Goal: Use online tool/utility: Utilize a website feature to perform a specific function

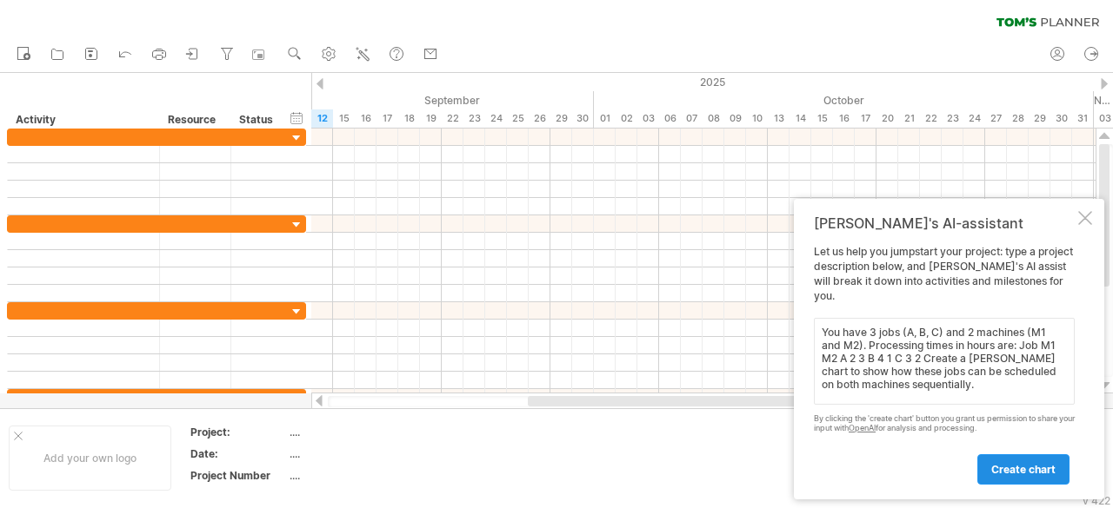
type textarea "You have 3 jobs (A, B, C) and 2 machines (M1 and M2). Processing times in hours…"
click at [1021, 479] on link "create chart" at bounding box center [1023, 470] width 92 height 30
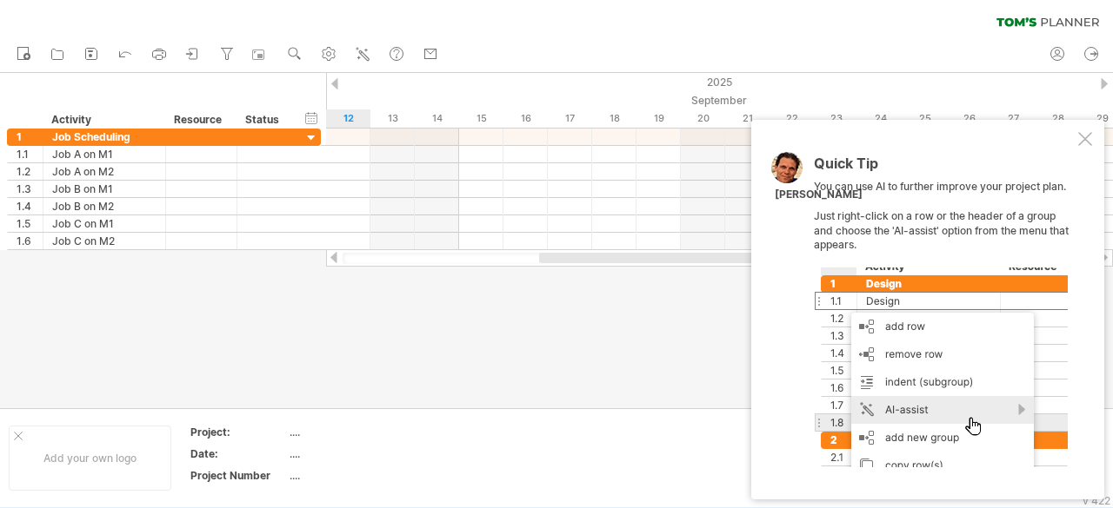
click at [934, 422] on div at bounding box center [941, 368] width 254 height 200
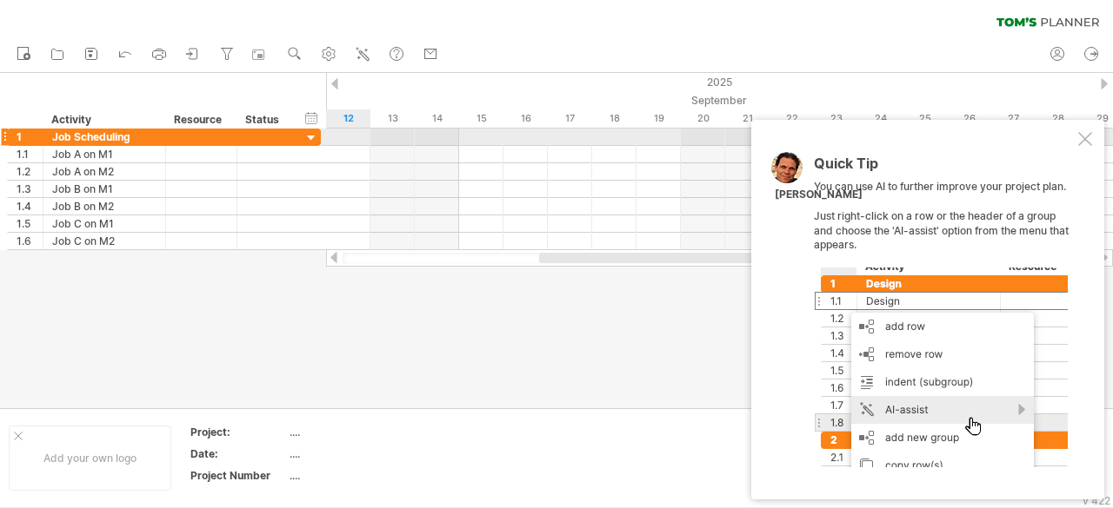
click at [1090, 140] on div at bounding box center [1085, 139] width 14 height 14
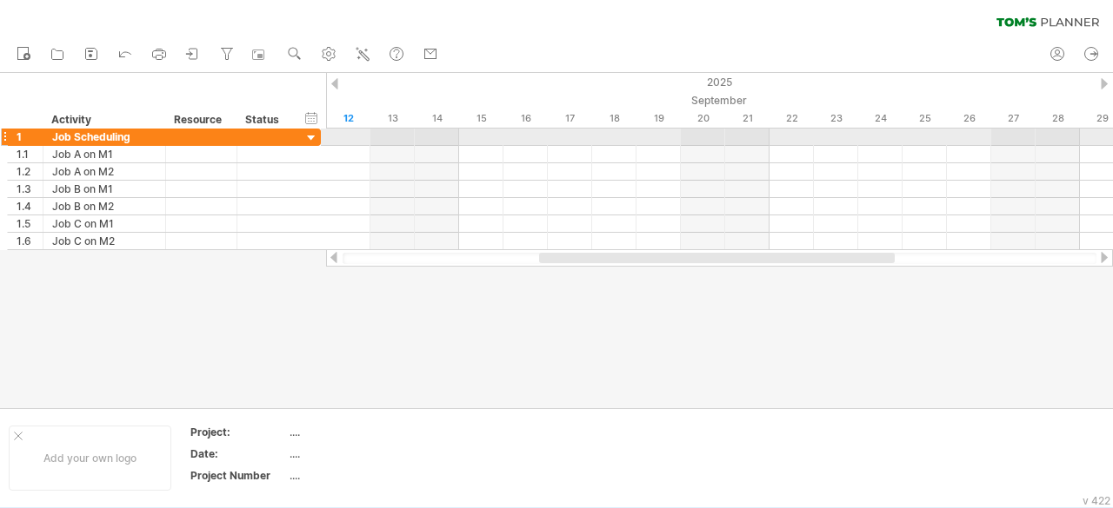
click at [306, 130] on div at bounding box center [311, 138] width 17 height 17
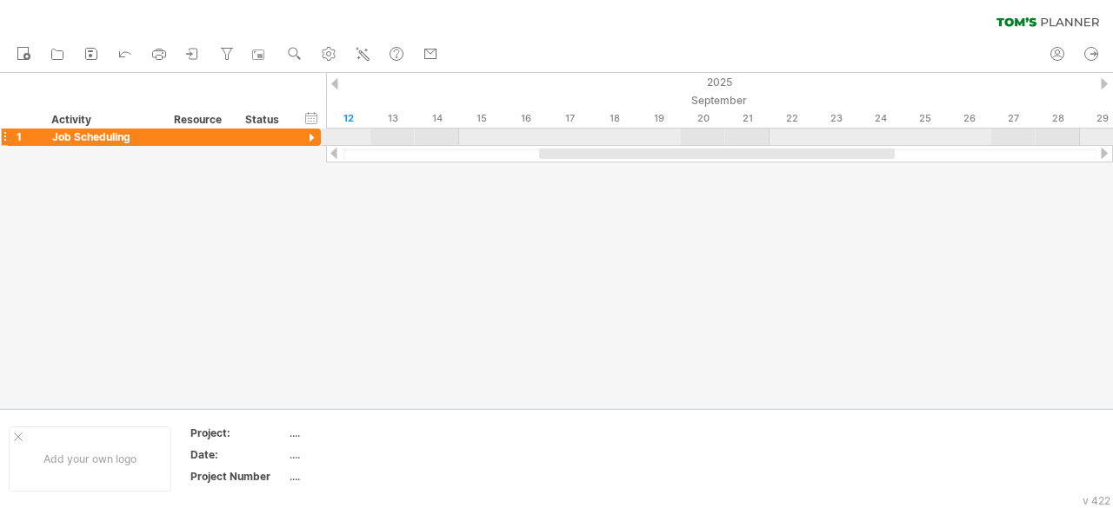
click at [306, 130] on div at bounding box center [311, 138] width 17 height 17
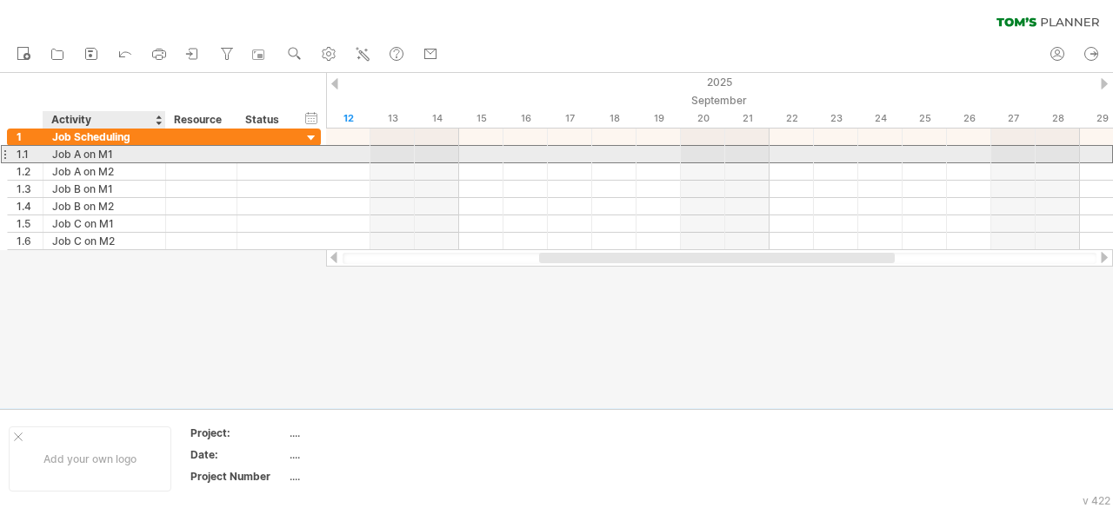
click at [144, 156] on div "Job A on M1" at bounding box center [104, 154] width 104 height 17
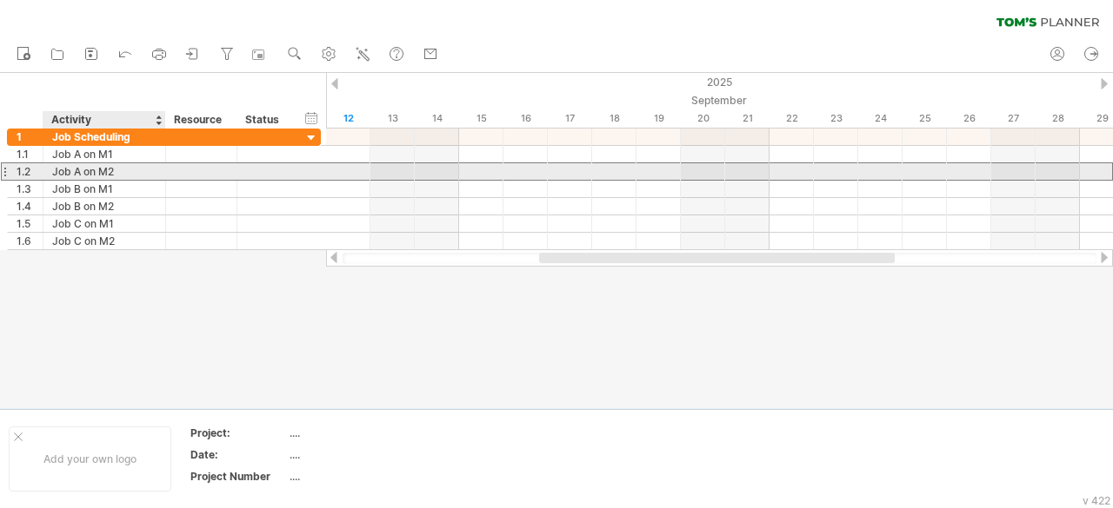
click at [133, 177] on div "Job A on M2" at bounding box center [104, 171] width 104 height 17
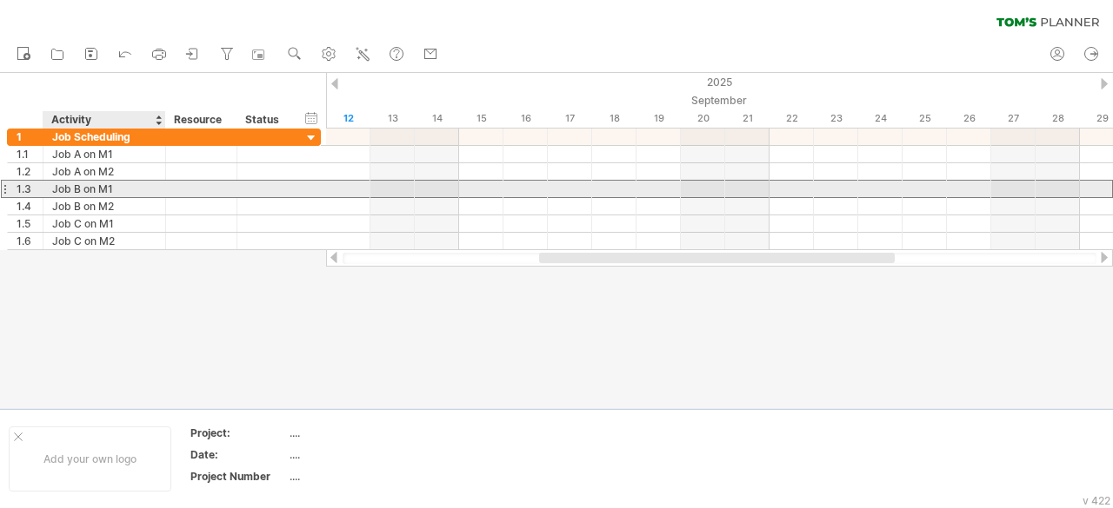
click at [132, 189] on div "Job B on M1" at bounding box center [104, 189] width 104 height 17
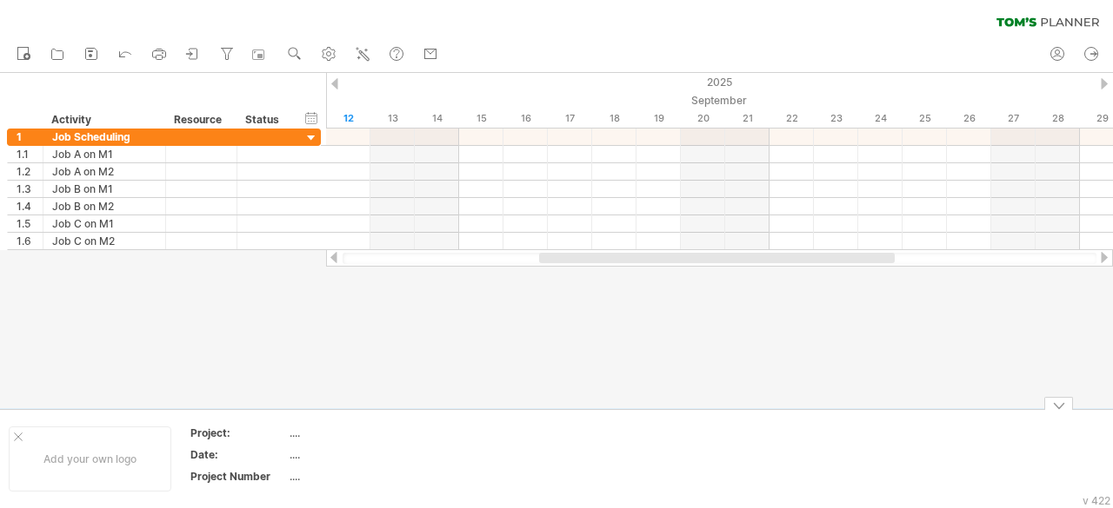
click at [424, 436] on div "...." at bounding box center [362, 433] width 146 height 15
click at [224, 110] on div "hide start/end/duration show start/end/duration ******** Activity ******** Reso…" at bounding box center [163, 101] width 326 height 56
click at [113, 118] on div "Activity" at bounding box center [103, 119] width 104 height 17
click at [282, 116] on div "Status" at bounding box center [264, 119] width 38 height 17
click at [282, 116] on div "****** Status" at bounding box center [264, 119] width 56 height 17
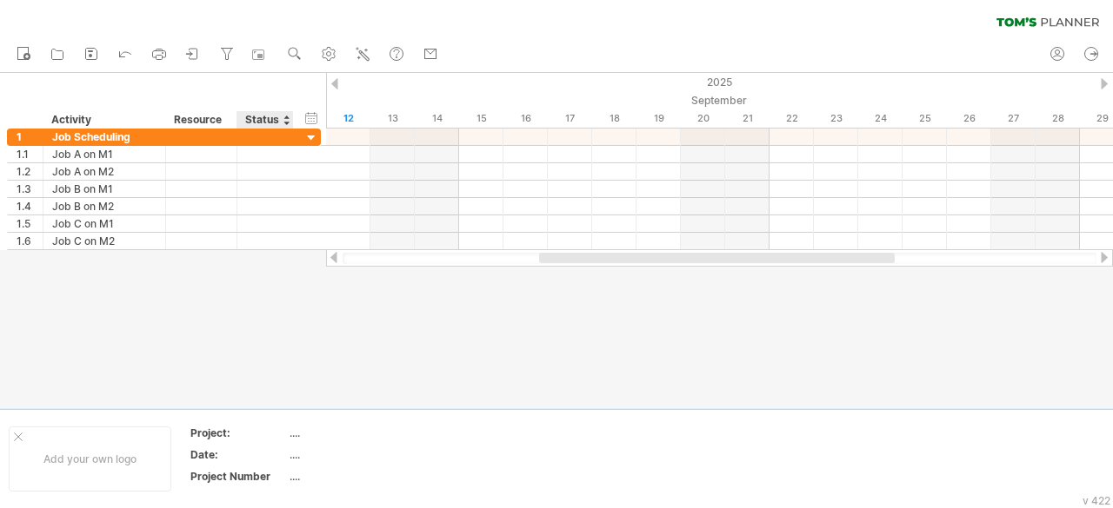
click at [282, 116] on div "****** Status" at bounding box center [264, 119] width 56 height 17
click at [370, 57] on icon at bounding box center [362, 53] width 17 height 17
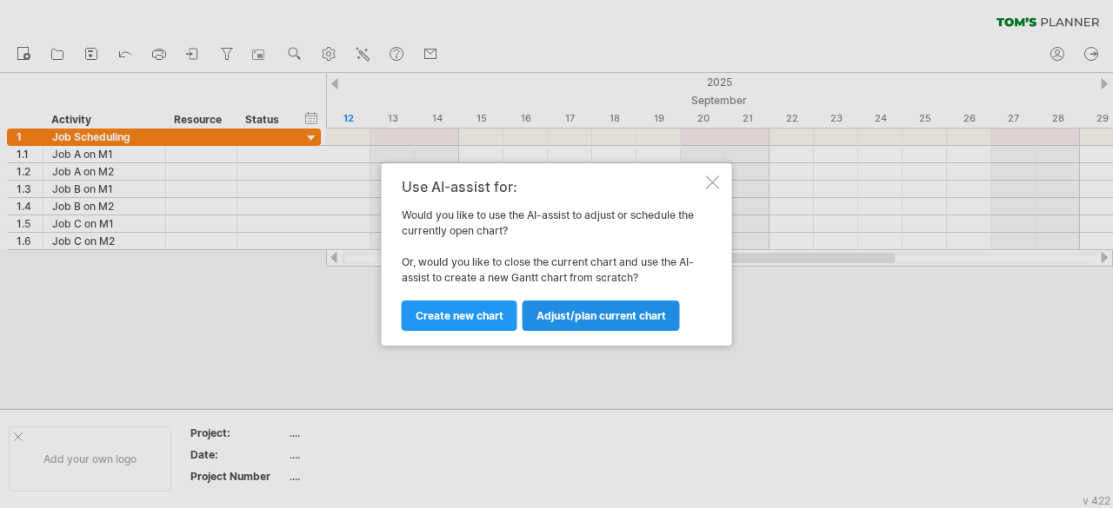
click at [608, 321] on span "Adjust/plan current chart" at bounding box center [601, 315] width 130 height 13
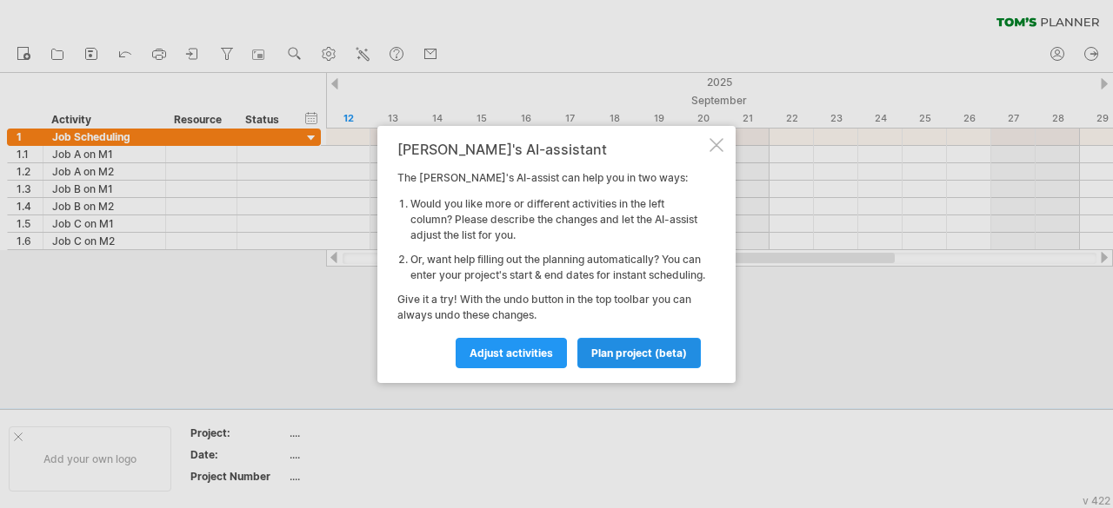
click at [621, 368] on link "plan project (beta)" at bounding box center [638, 353] width 123 height 30
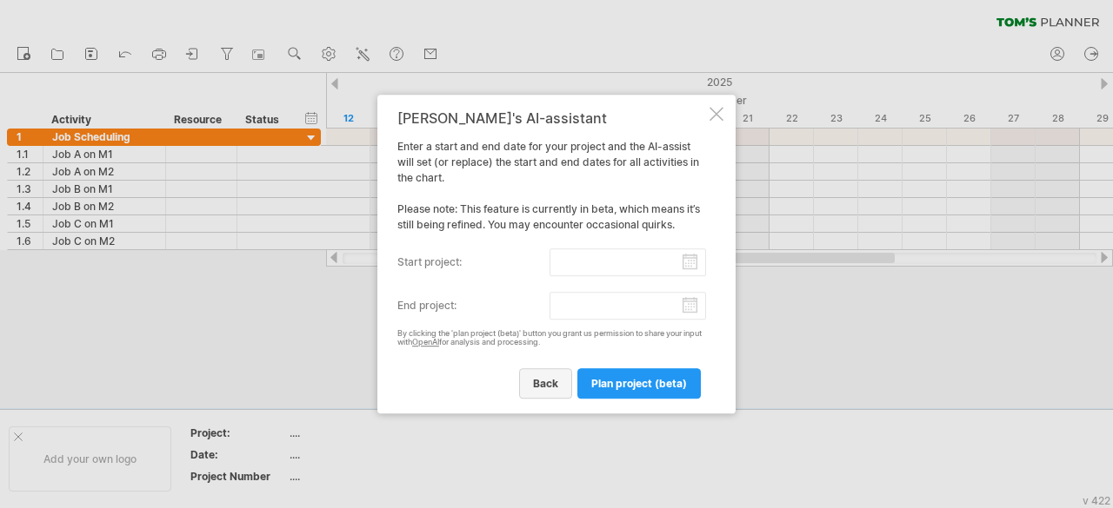
click at [552, 376] on link "back" at bounding box center [545, 384] width 53 height 30
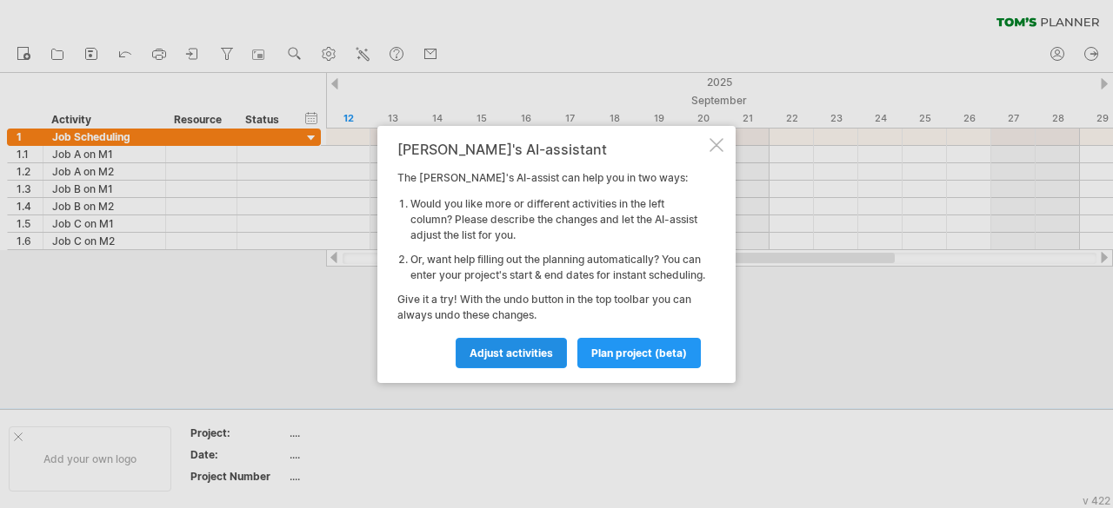
click at [512, 357] on span "Adjust activities" at bounding box center [510, 353] width 83 height 13
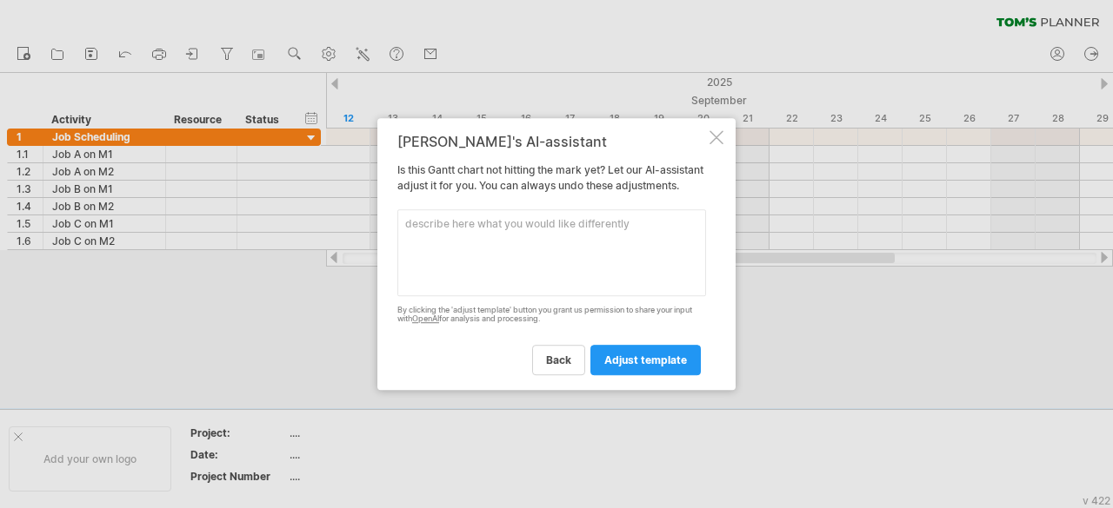
click at [496, 247] on textarea at bounding box center [551, 252] width 309 height 87
paste textarea "Lorem ipsu D, S, A cons ad elitseddo eiusm te Incidid U4 labo et Dolorem A6 (en…"
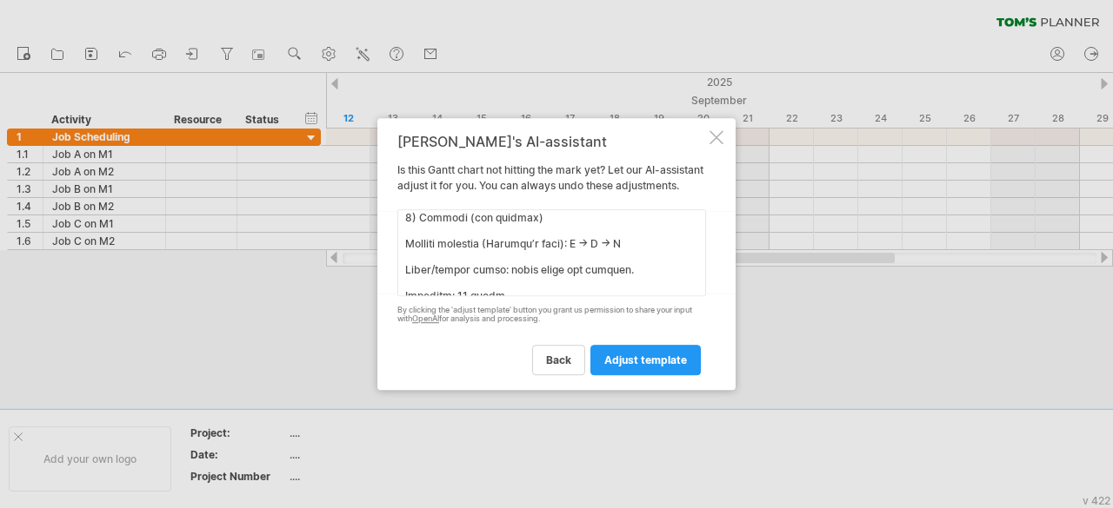
scroll to position [1113, 0]
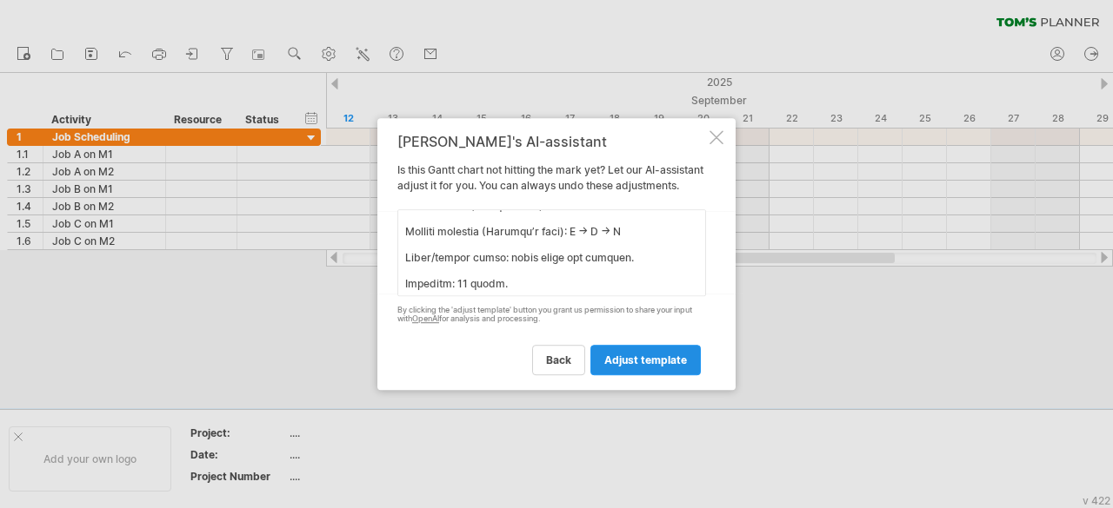
type textarea "Lorem ipsu D, S, A cons ad elitseddo eiusm te Incidid U4 labo et Dolorem A6 (en…"
click at [653, 354] on link "adjust template" at bounding box center [645, 360] width 110 height 30
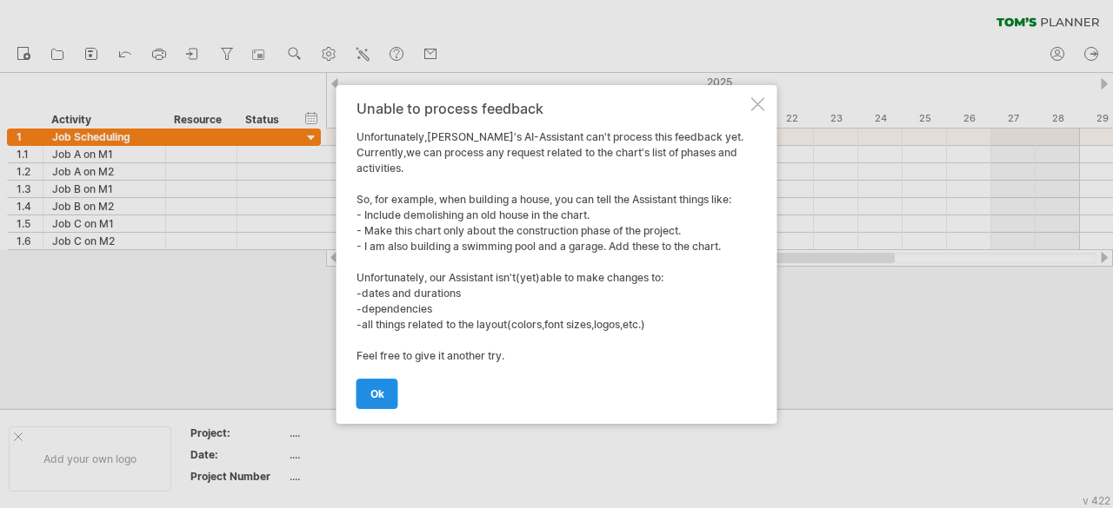
click at [388, 384] on link "ok" at bounding box center [377, 394] width 42 height 30
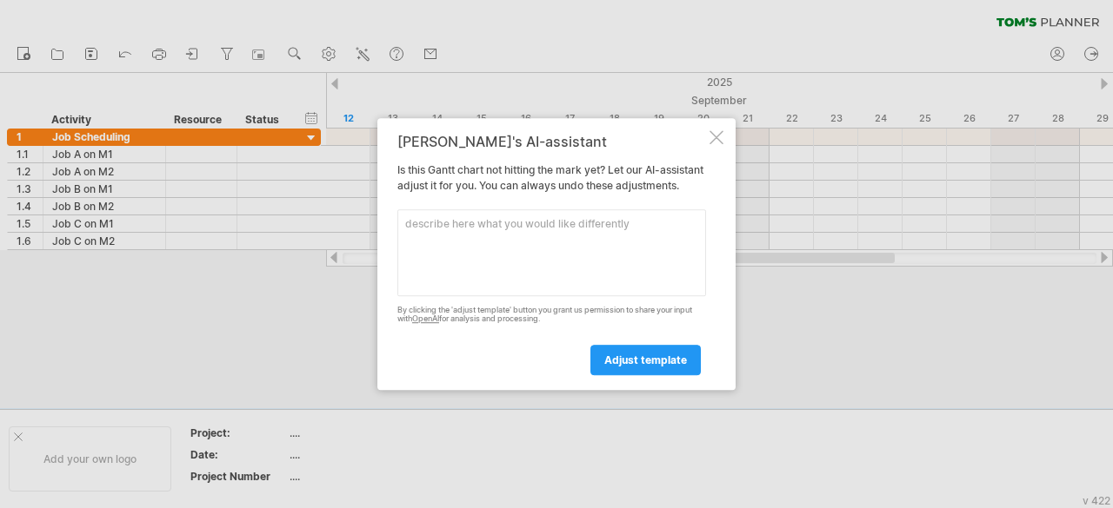
click at [720, 130] on div at bounding box center [716, 137] width 14 height 14
